Goal: Transaction & Acquisition: Purchase product/service

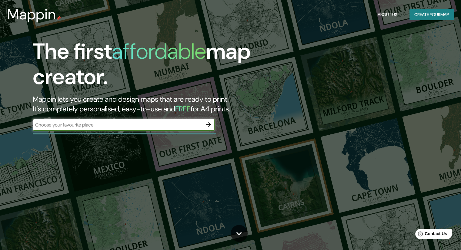
click at [106, 124] on input "text" at bounding box center [118, 125] width 170 height 7
type input "[GEOGRAPHIC_DATA]"
click at [206, 125] on icon "button" at bounding box center [208, 124] width 7 height 7
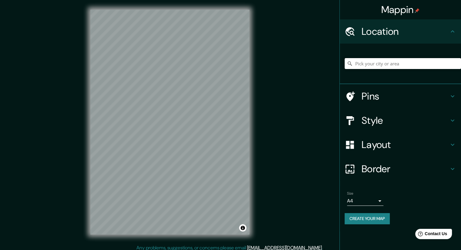
click at [356, 67] on input "Pick your city or area" at bounding box center [403, 63] width 116 height 11
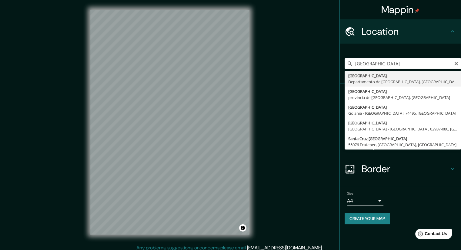
type input "[GEOGRAPHIC_DATA], [GEOGRAPHIC_DATA], [GEOGRAPHIC_DATA]"
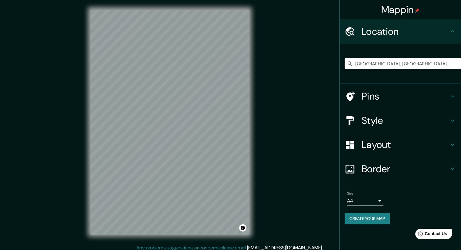
click at [254, 152] on div "© Mapbox © OpenStreetMap Improve this map" at bounding box center [170, 122] width 178 height 245
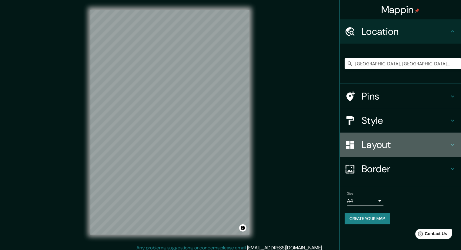
click at [375, 146] on h4 "Layout" at bounding box center [404, 145] width 87 height 12
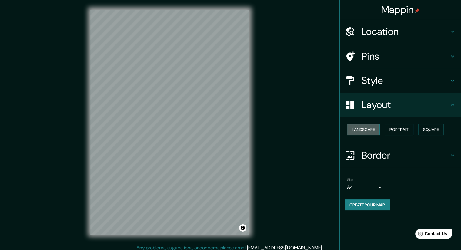
click at [375, 128] on button "Landscape" at bounding box center [363, 129] width 33 height 11
